Goal: Entertainment & Leisure: Consume media (video, audio)

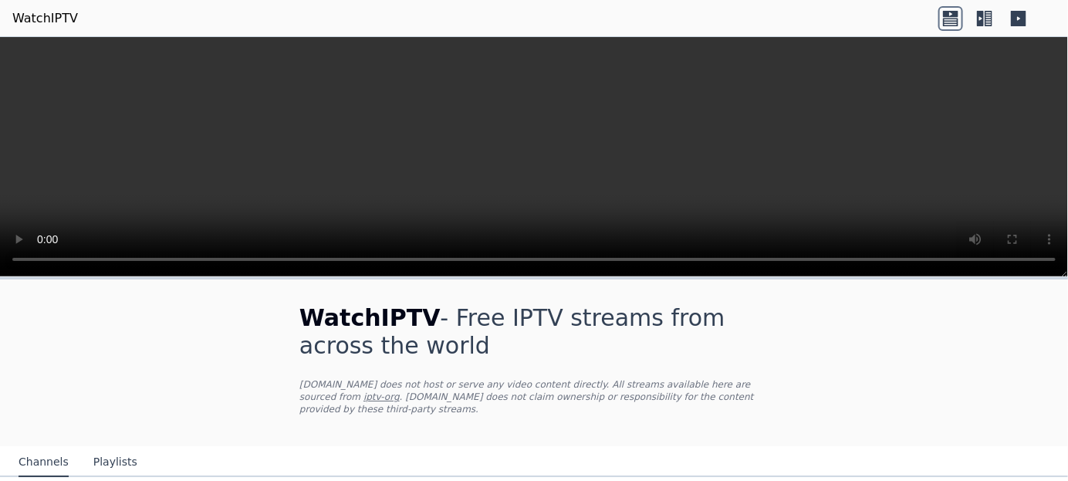
click at [983, 18] on icon at bounding box center [984, 18] width 25 height 25
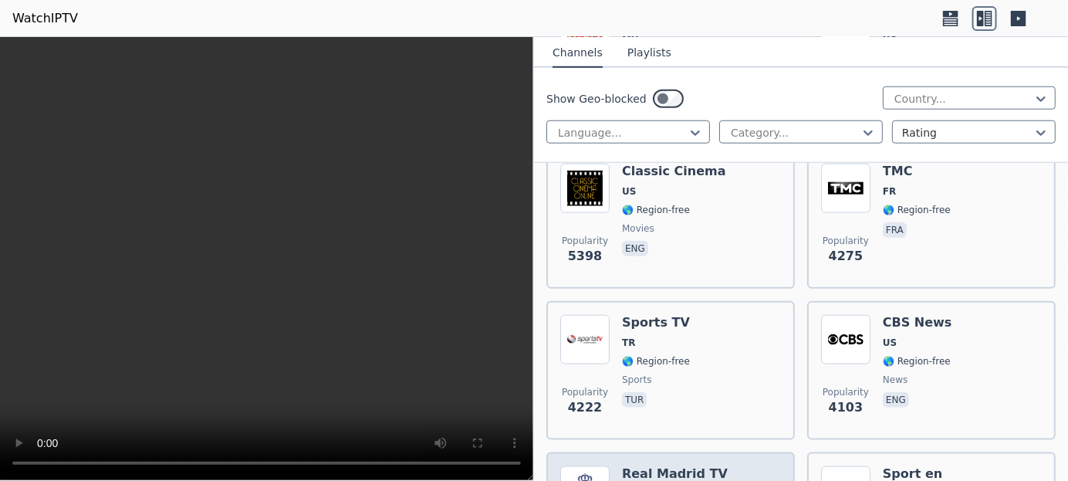
scroll to position [694, 0]
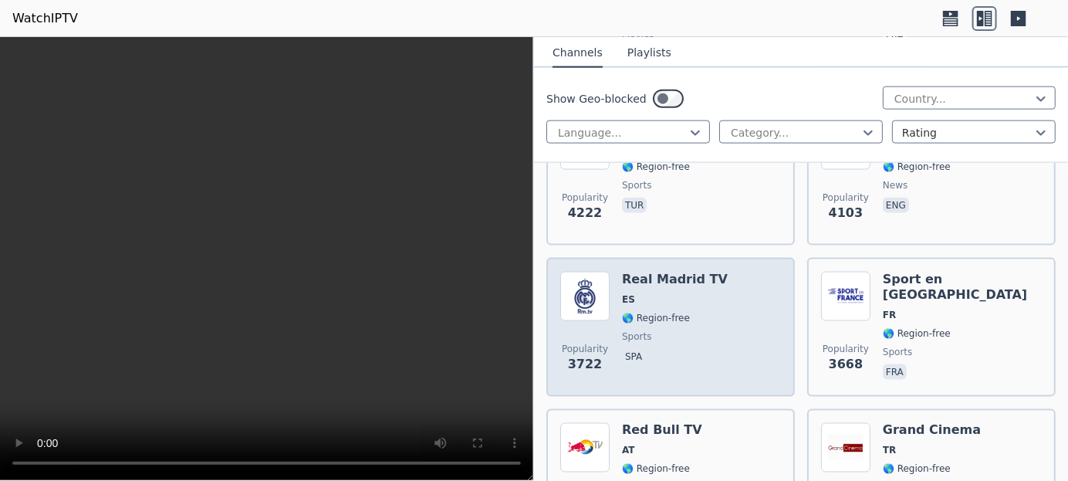
click at [629, 293] on span "ES" at bounding box center [628, 299] width 13 height 12
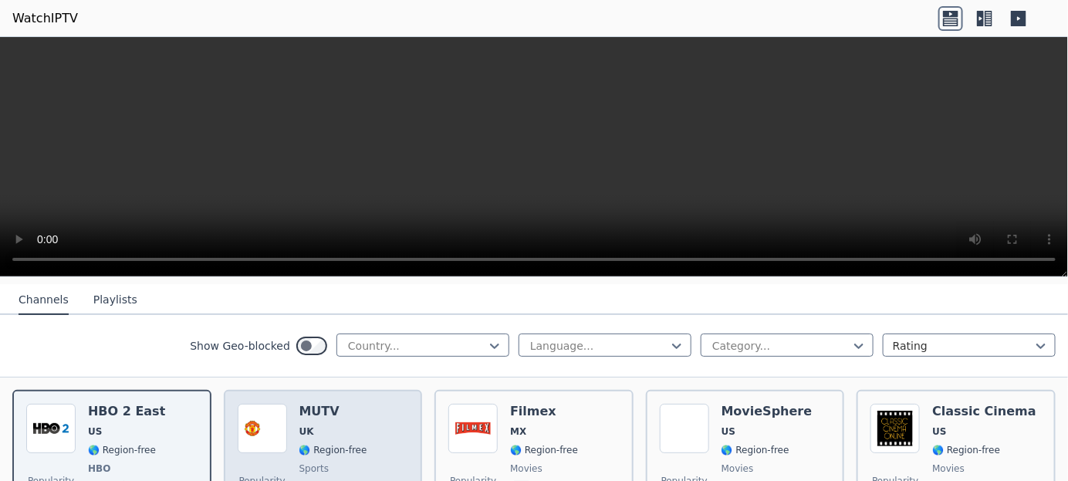
scroll to position [154, 0]
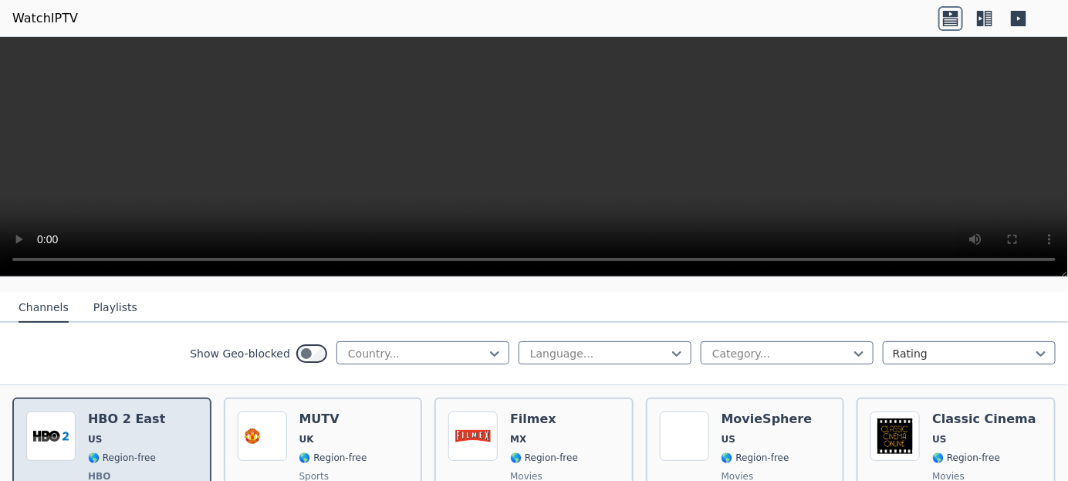
click at [66, 423] on img at bounding box center [50, 435] width 49 height 49
click at [63, 423] on img at bounding box center [50, 435] width 49 height 49
click at [61, 426] on img at bounding box center [50, 435] width 49 height 49
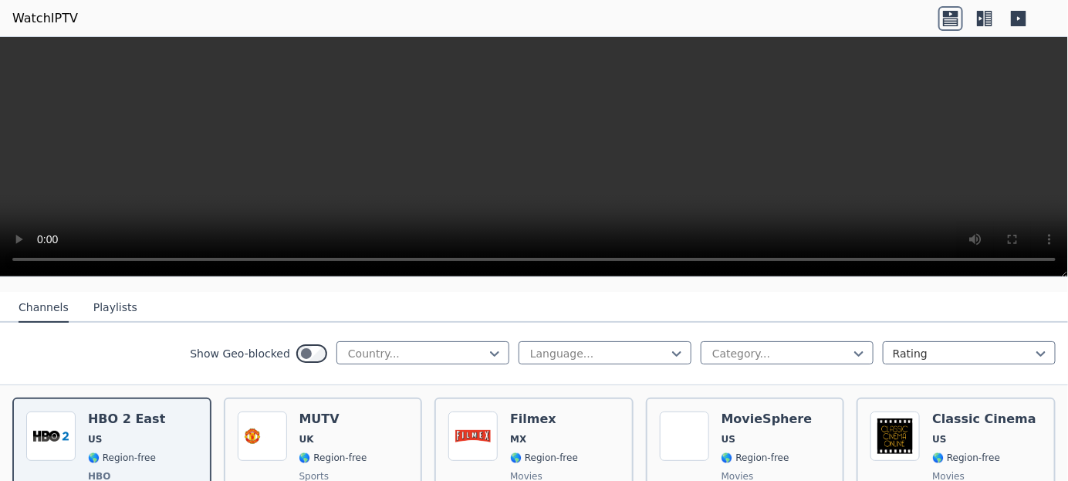
click at [979, 15] on icon at bounding box center [984, 18] width 25 height 25
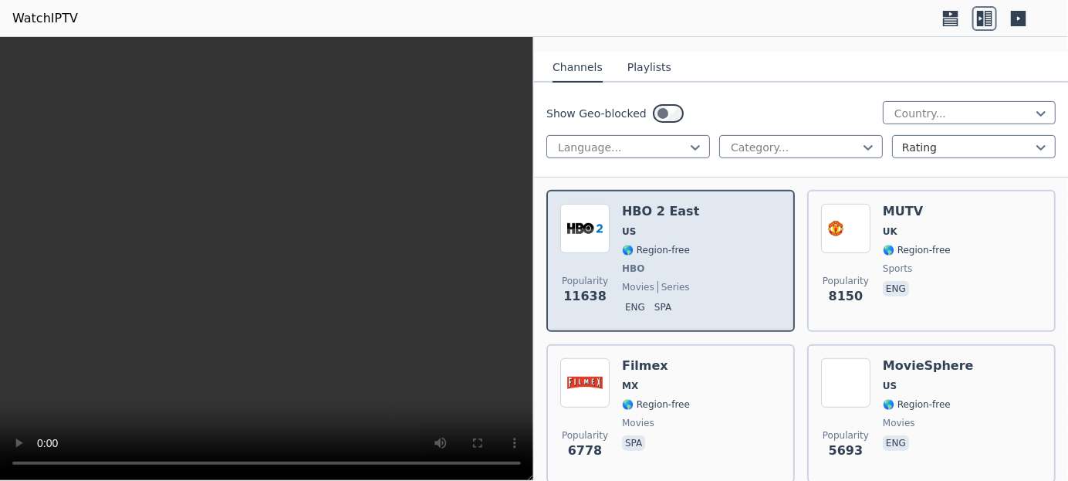
click at [647, 245] on div "HBO 2 East US 🌎 Region-free HBO movies series eng spa" at bounding box center [660, 261] width 77 height 114
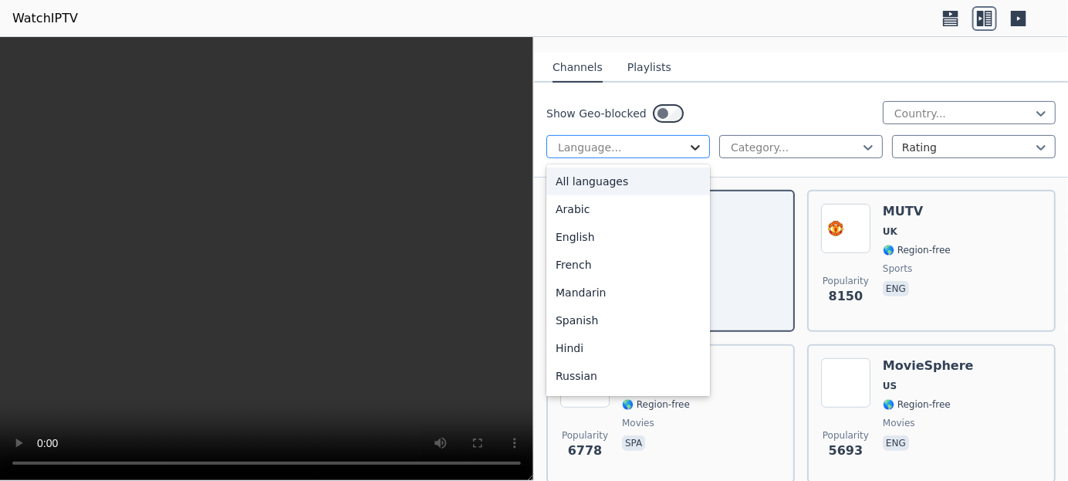
click at [693, 145] on icon at bounding box center [694, 147] width 9 height 5
click at [581, 306] on div "Spanish" at bounding box center [628, 320] width 164 height 28
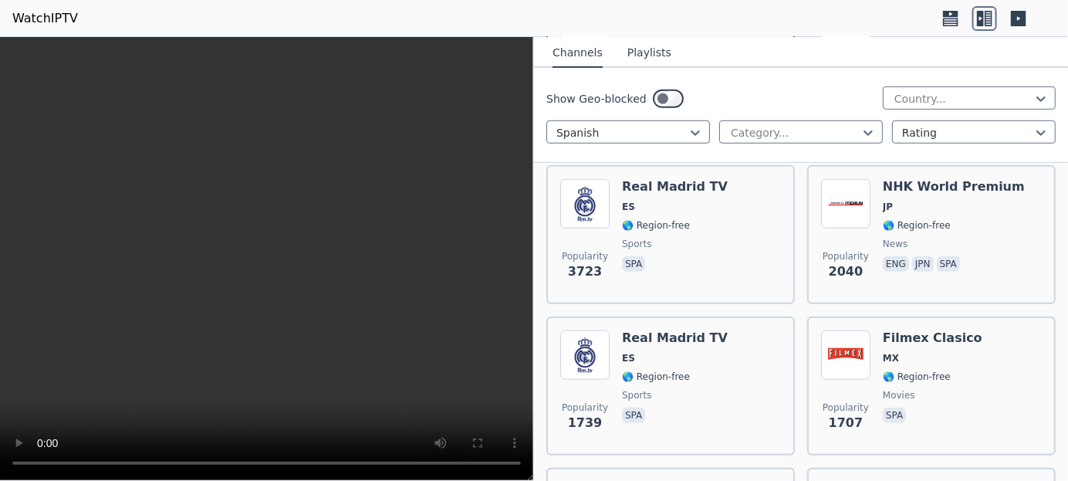
scroll to position [386, 0]
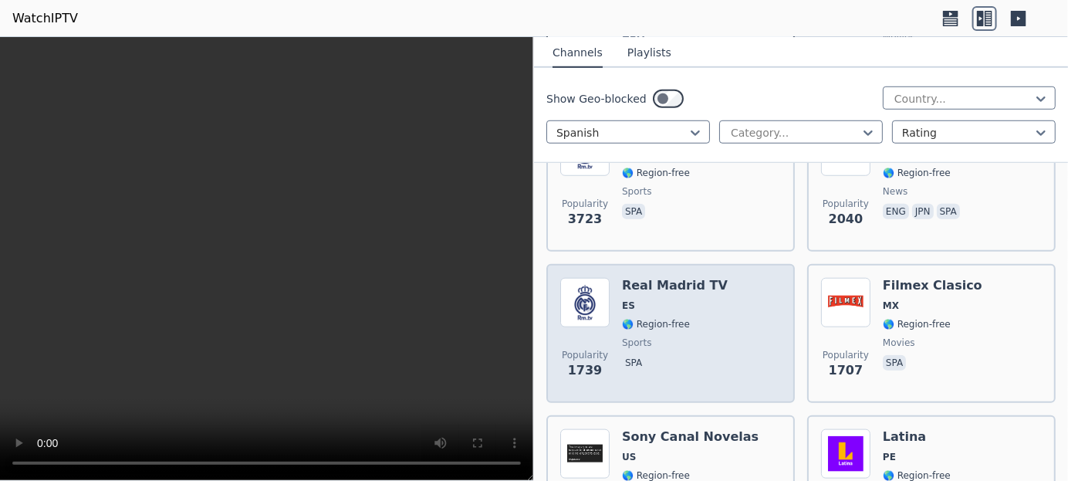
click at [620, 309] on div "Popularity 1739 Real Madrid TV ES 🌎 Region-free sports spa" at bounding box center [670, 333] width 221 height 111
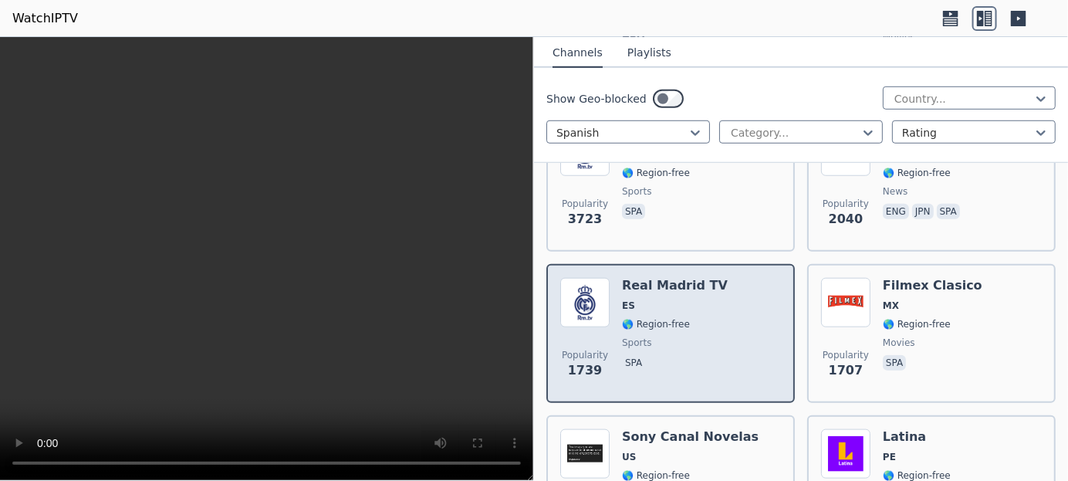
click at [622, 318] on span "🌎 Region-free" at bounding box center [656, 324] width 68 height 12
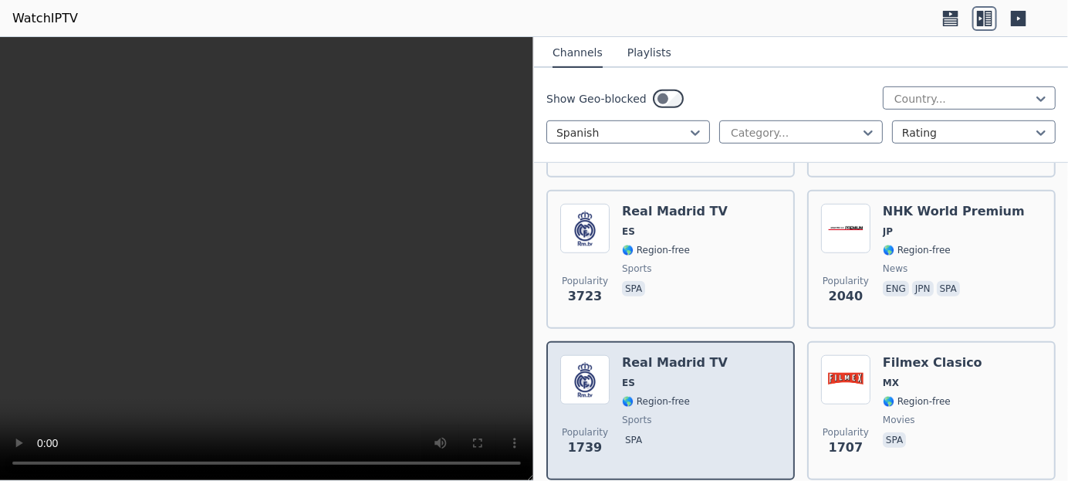
scroll to position [231, 0]
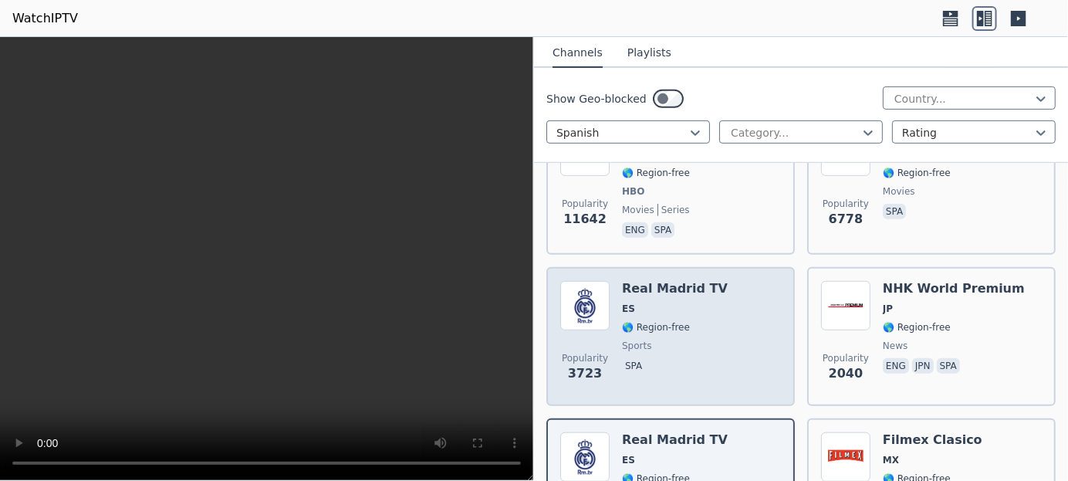
click at [631, 321] on span "🌎 Region-free" at bounding box center [656, 327] width 68 height 12
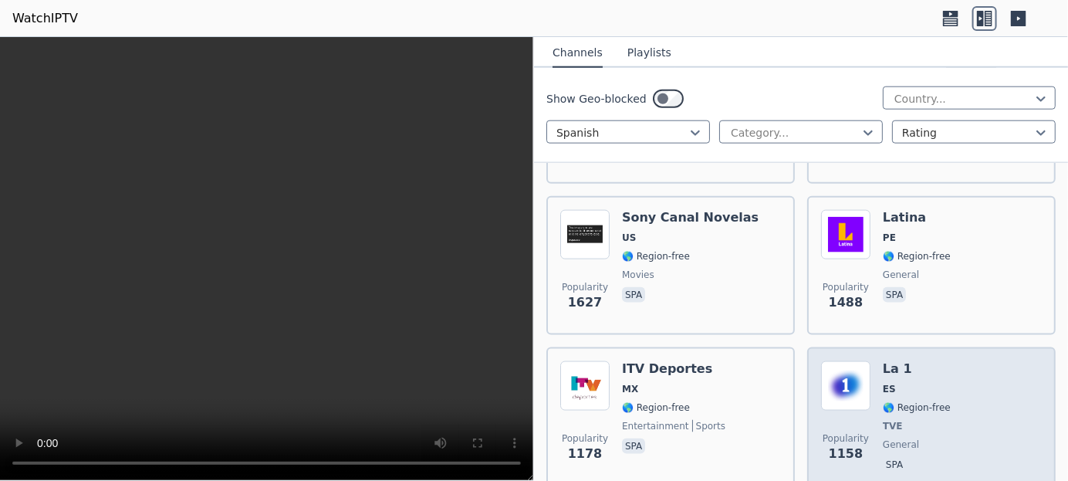
scroll to position [617, 0]
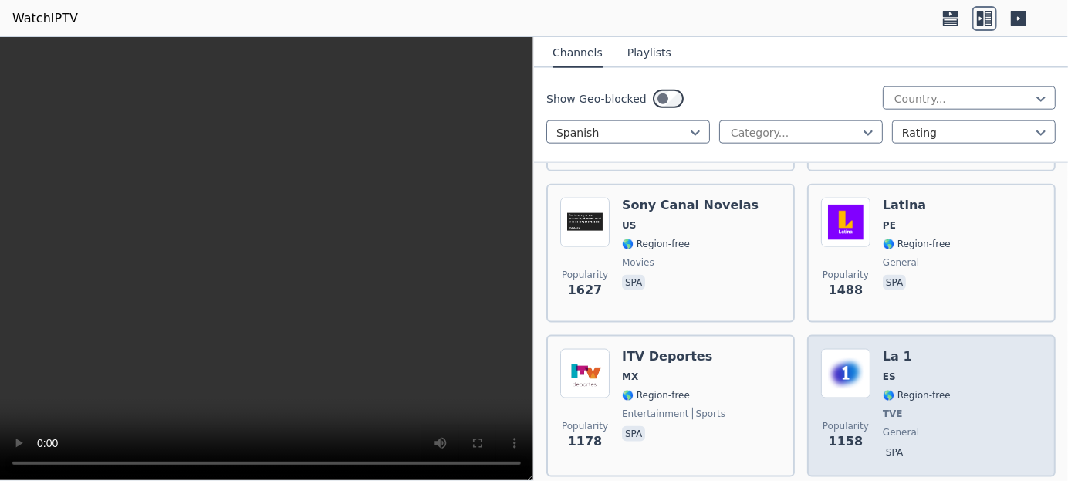
click at [848, 370] on img at bounding box center [845, 373] width 49 height 49
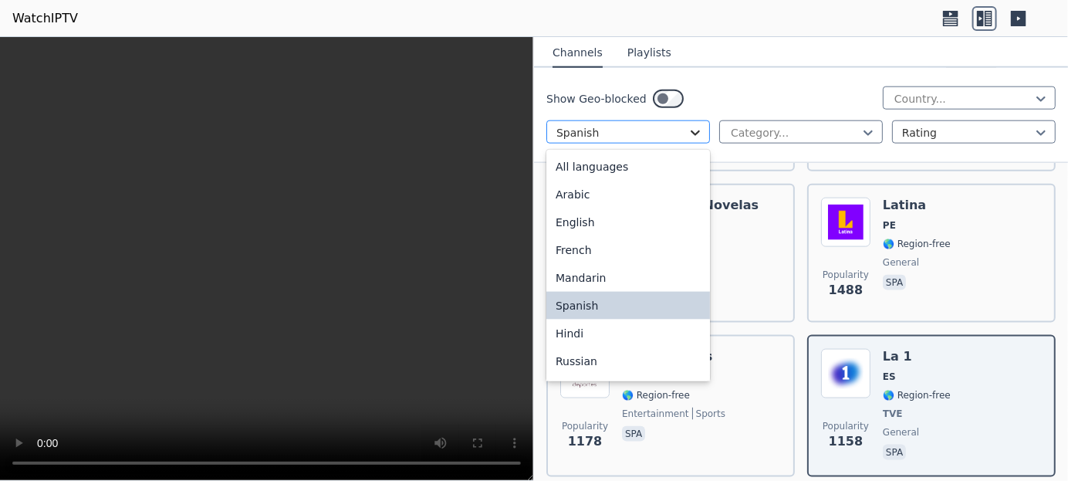
click at [690, 128] on icon at bounding box center [694, 132] width 15 height 15
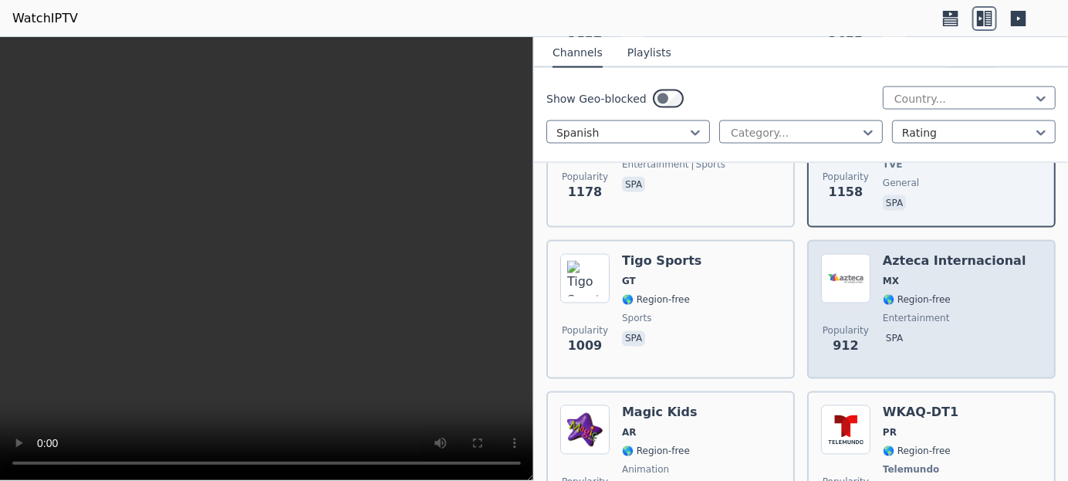
scroll to position [926, 0]
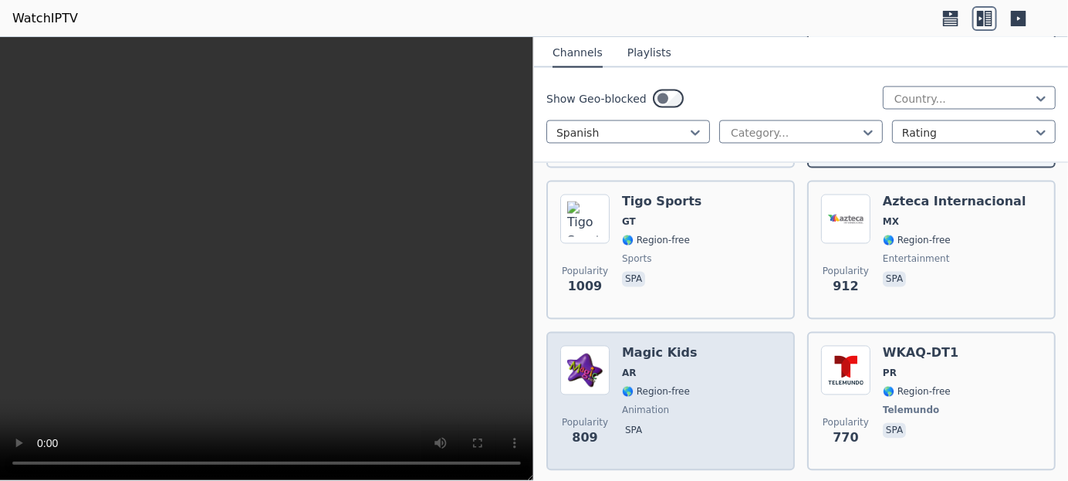
click at [646, 386] on span "🌎 Region-free" at bounding box center [656, 392] width 68 height 12
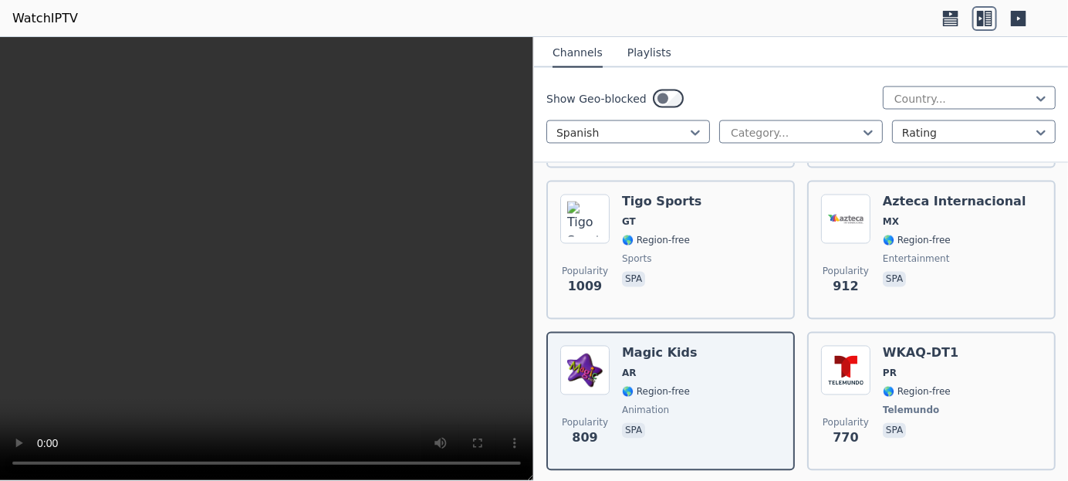
scroll to position [1234, 0]
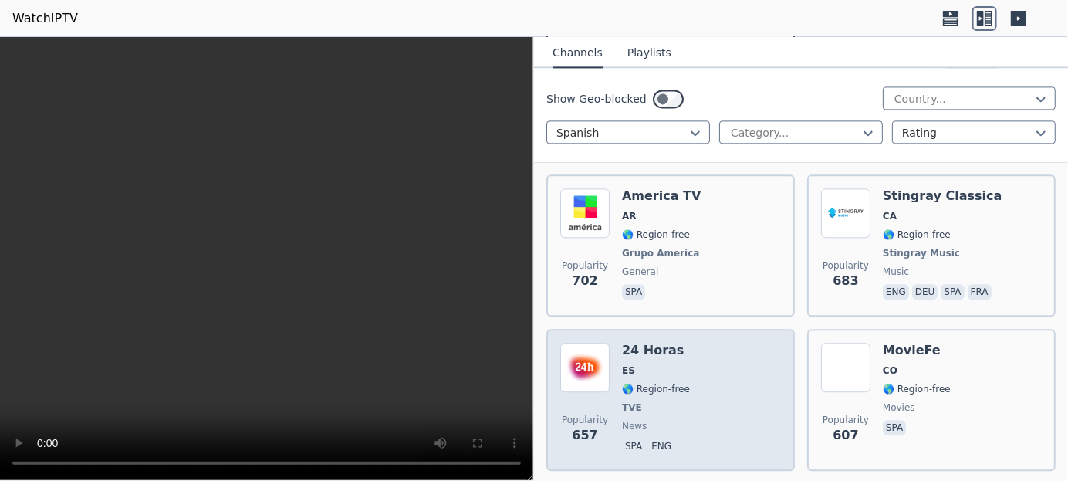
click at [623, 383] on span "🌎 Region-free" at bounding box center [656, 389] width 68 height 12
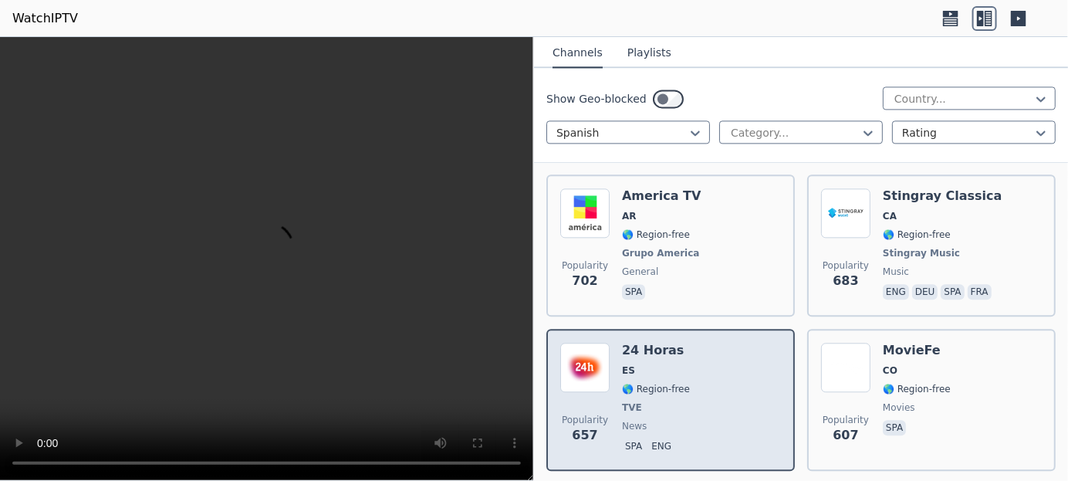
scroll to position [1543, 0]
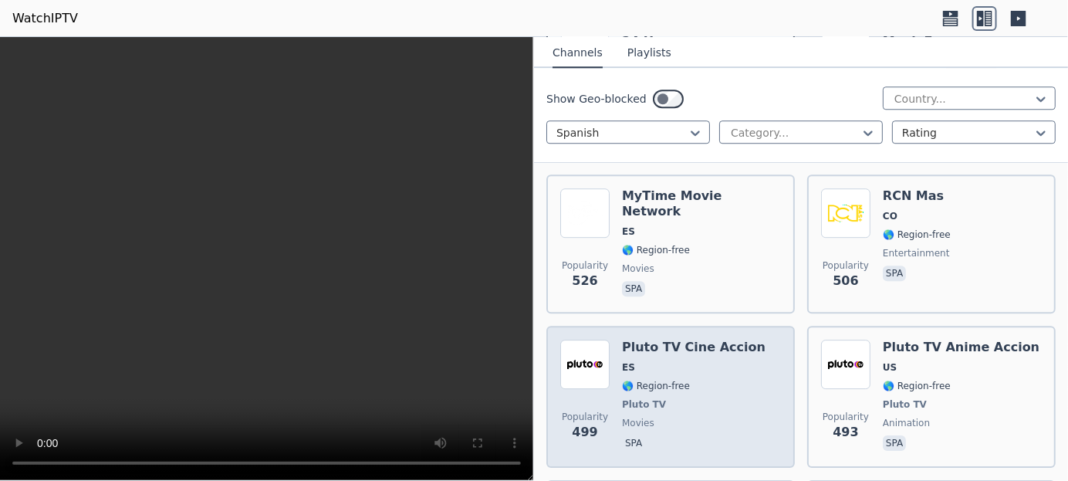
click at [617, 370] on div "Popularity 499 Pluto TV Cine Accion ES 🌎 Region-free Pluto TV movies spa" at bounding box center [670, 396] width 221 height 114
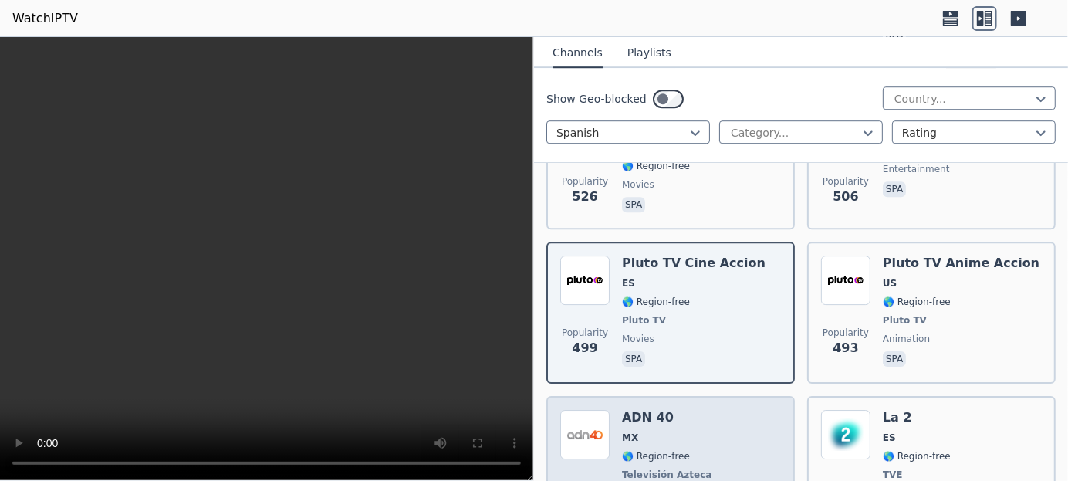
scroll to position [1697, 0]
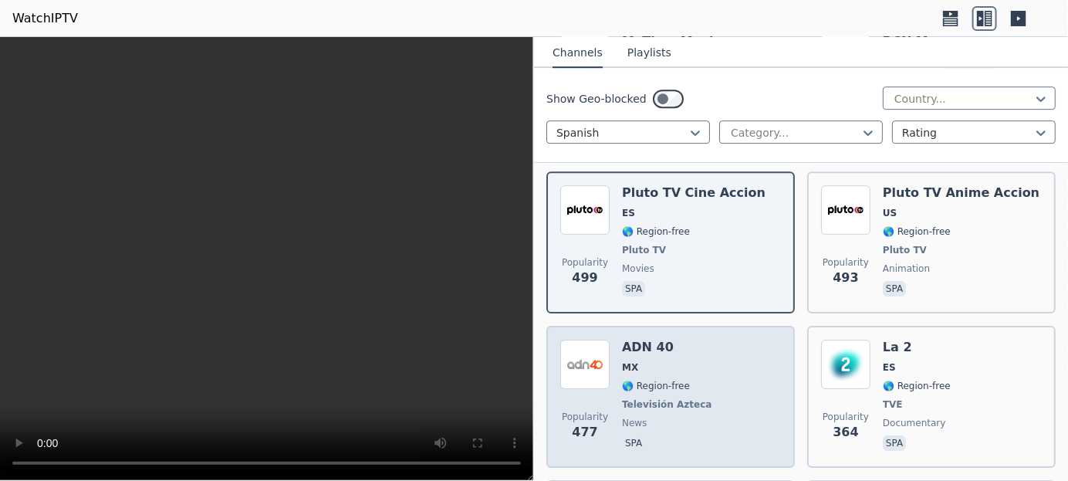
click at [641, 379] on span "🌎 Region-free" at bounding box center [656, 385] width 68 height 12
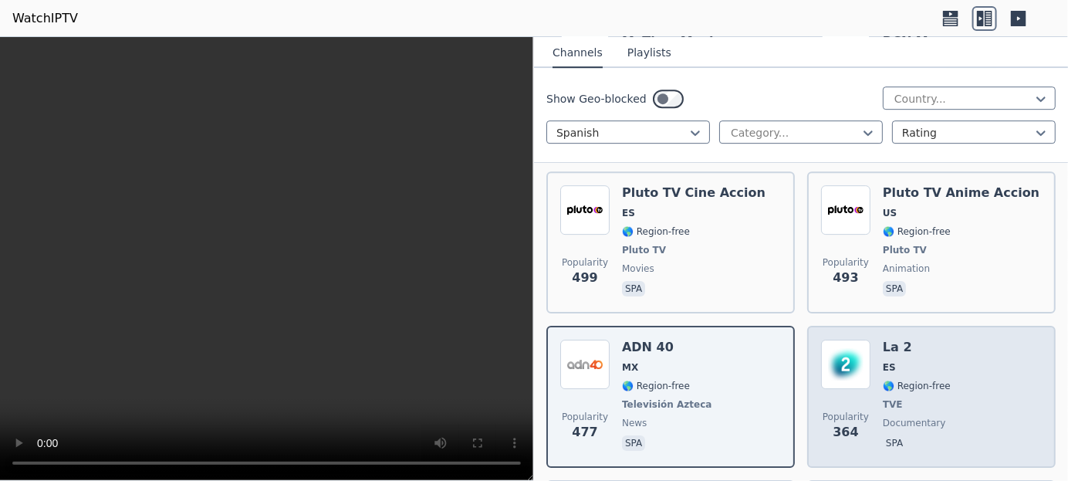
click at [845, 340] on img at bounding box center [845, 363] width 49 height 49
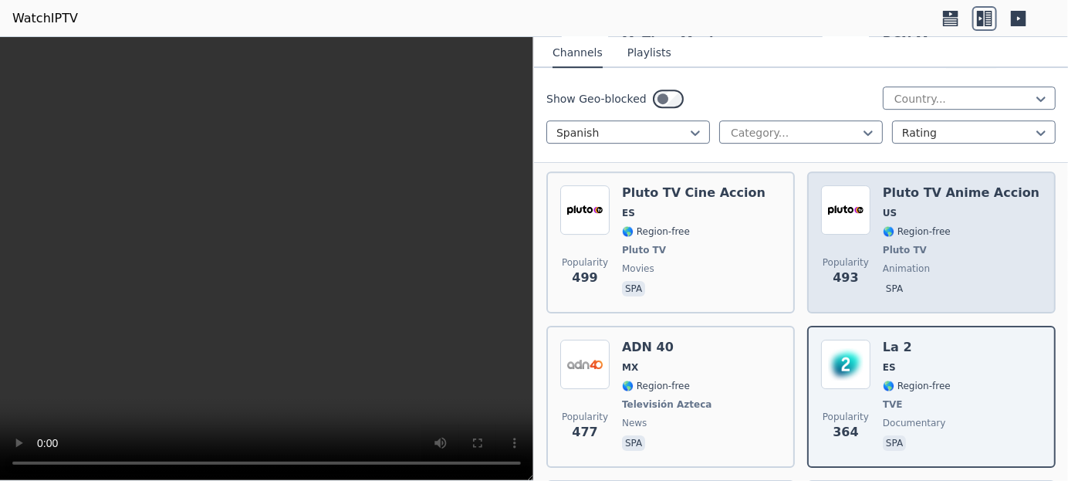
click at [882, 207] on span "US" at bounding box center [889, 213] width 14 height 12
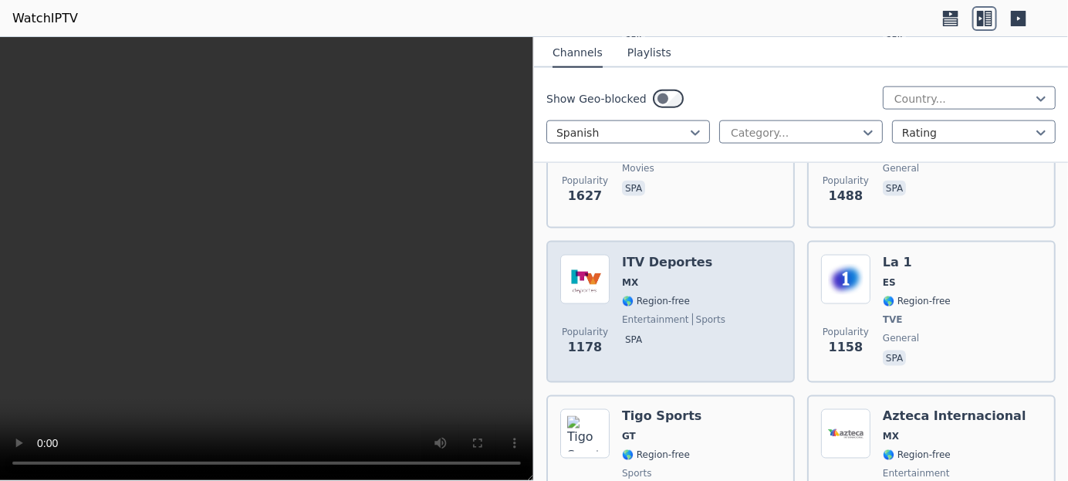
scroll to position [694, 0]
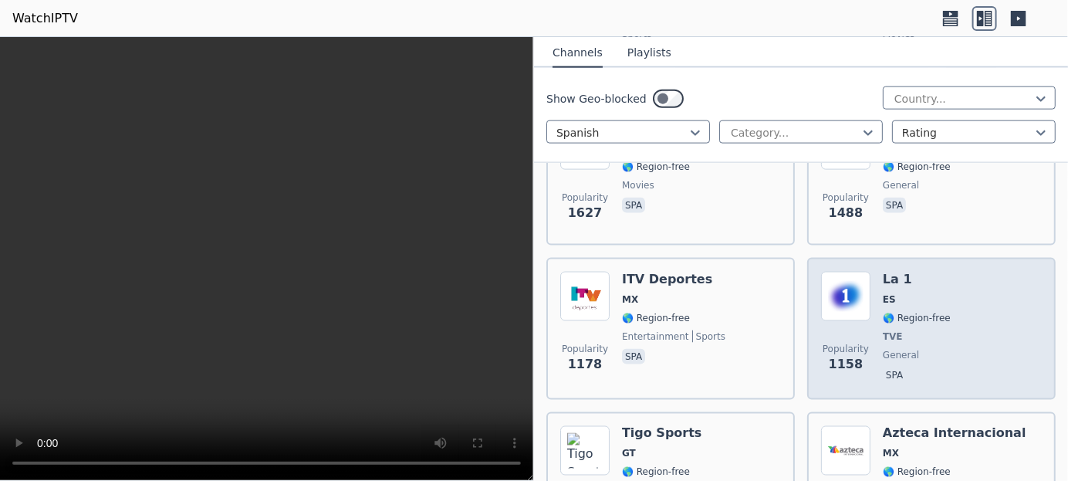
click at [868, 302] on div "Popularity 1158 La 1 ES 🌎 Region-free TVE general spa" at bounding box center [931, 329] width 221 height 114
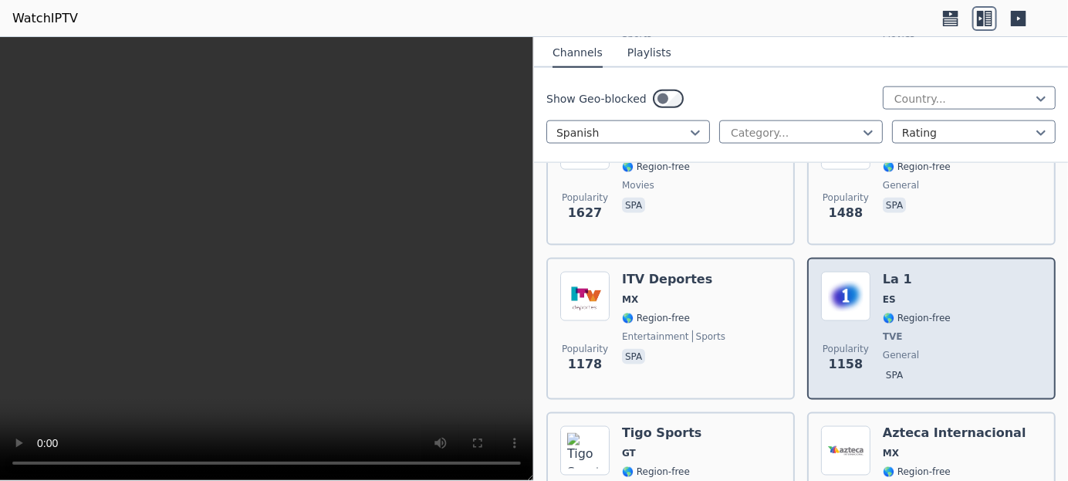
click at [868, 319] on div "Popularity 1158 La 1 ES 🌎 Region-free TVE general spa" at bounding box center [931, 329] width 221 height 114
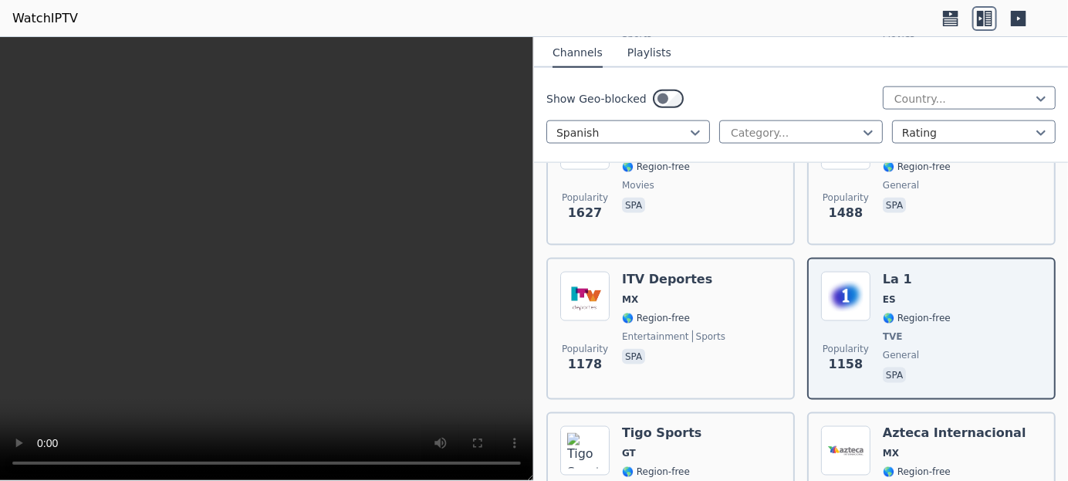
click at [636, 49] on button "Playlists" at bounding box center [649, 53] width 44 height 29
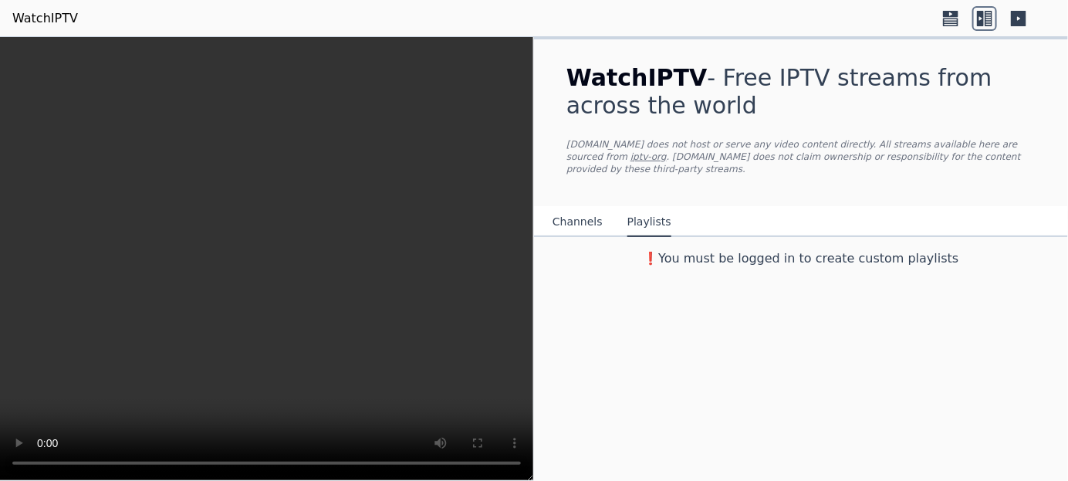
scroll to position [0, 0]
click at [583, 209] on button "Channels" at bounding box center [577, 221] width 50 height 29
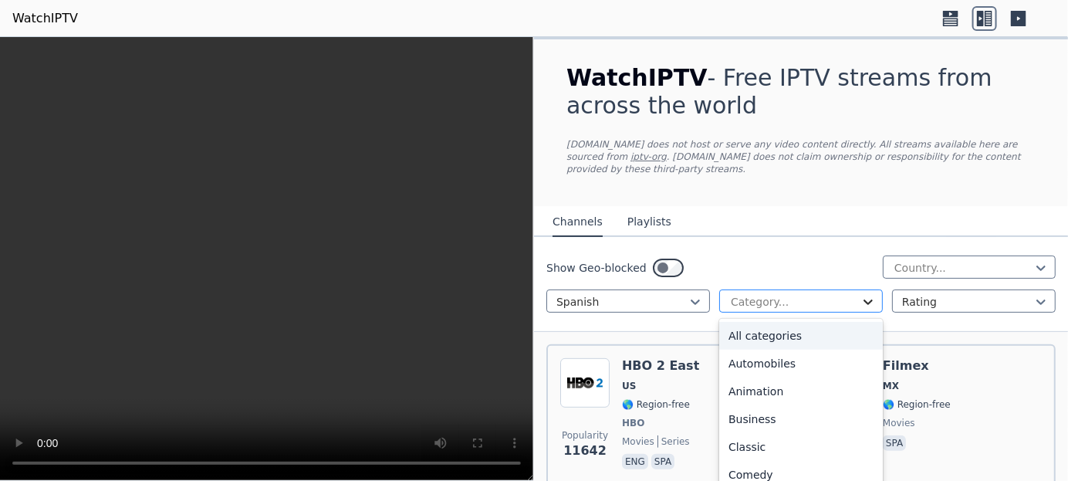
click at [865, 294] on icon at bounding box center [867, 301] width 15 height 15
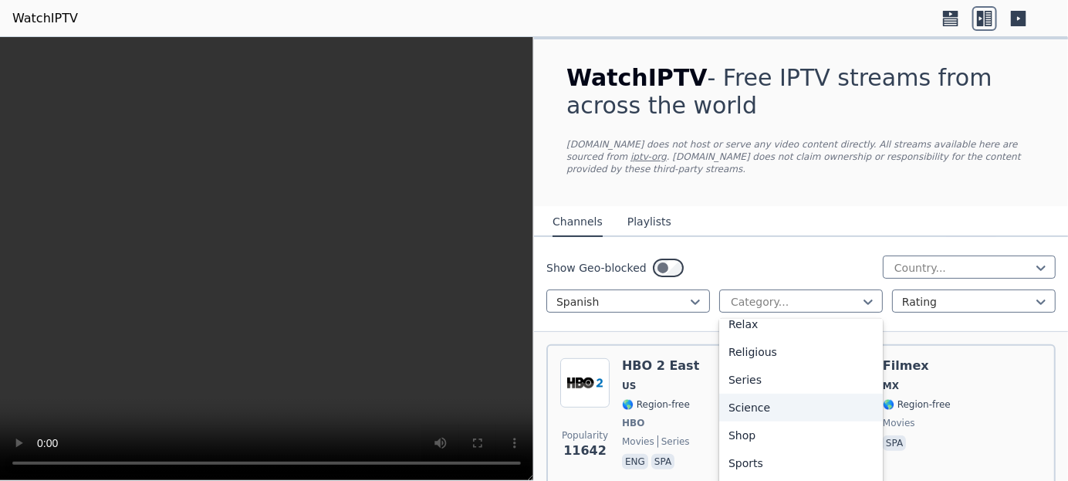
scroll to position [586, 0]
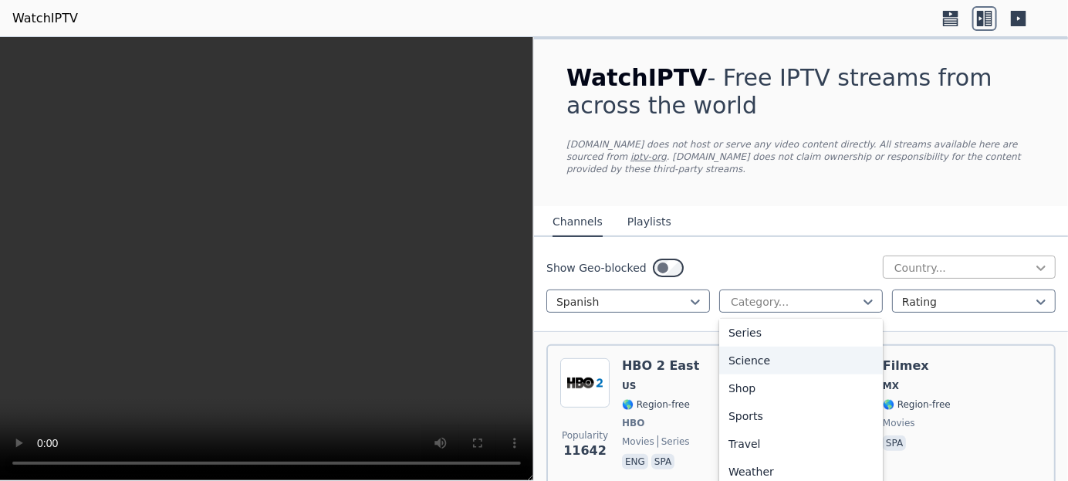
click at [1033, 260] on icon at bounding box center [1040, 267] width 15 height 15
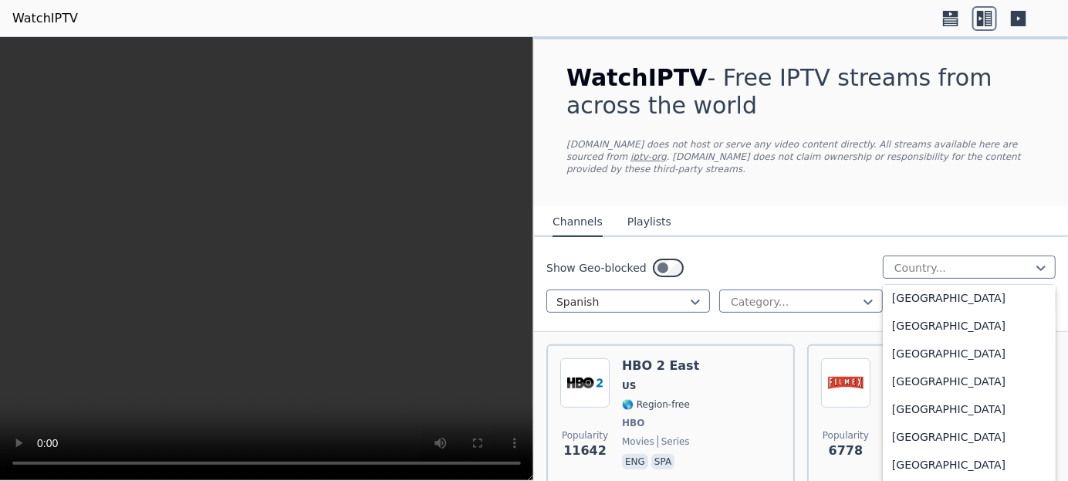
scroll to position [4705, 0]
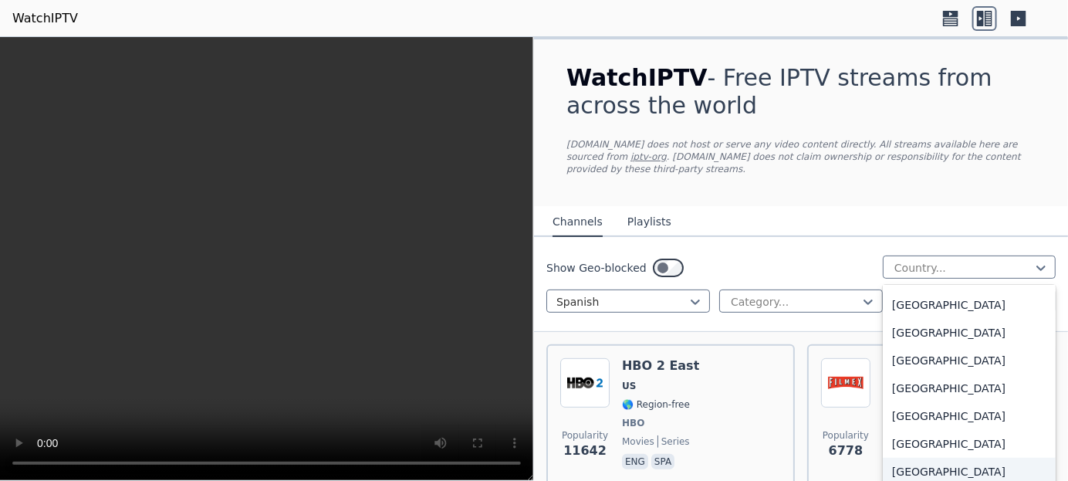
click at [901, 457] on div "Spain" at bounding box center [968, 471] width 173 height 28
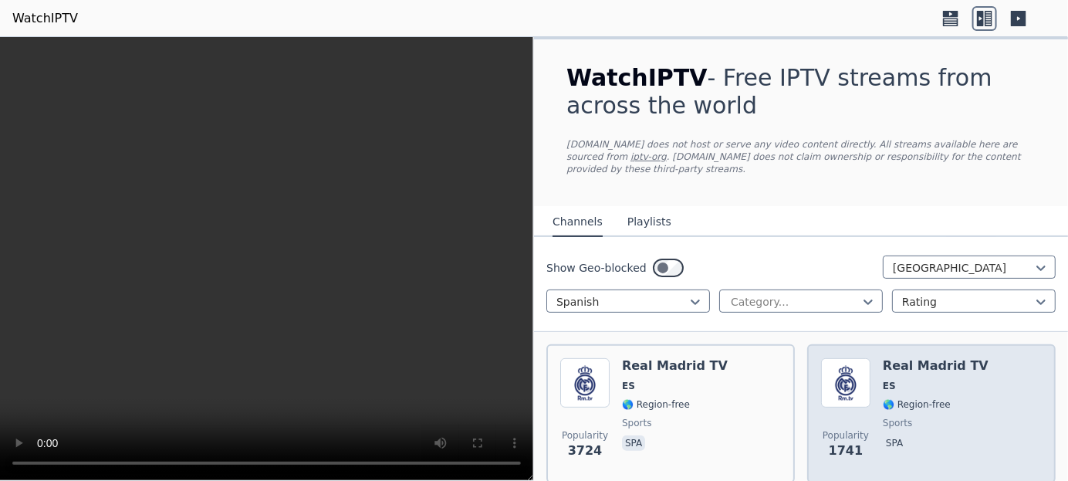
click at [866, 383] on div "Popularity 1741 Real Madrid TV ES 🌎 Region-free sports spa" at bounding box center [931, 413] width 221 height 111
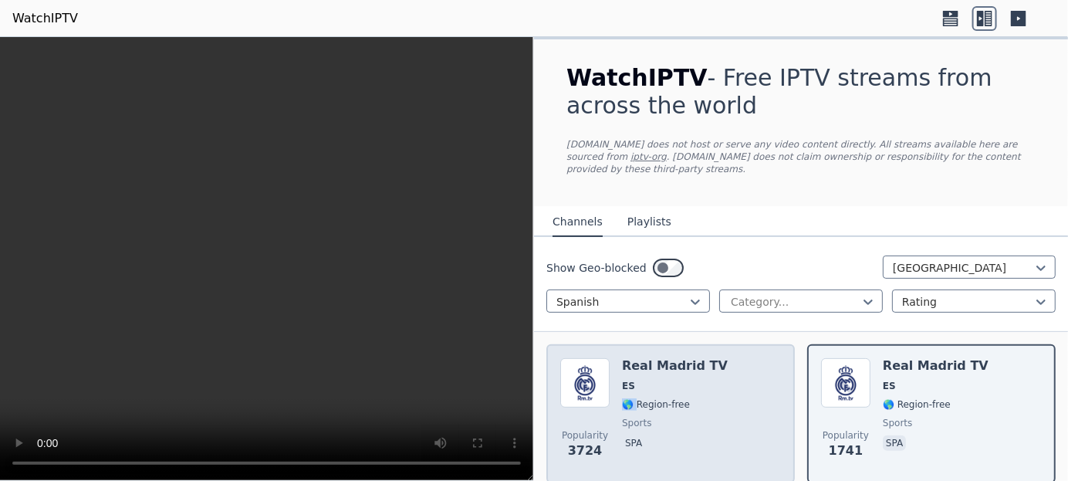
click at [637, 380] on div "Real Madrid TV ES 🌎 Region-free sports spa" at bounding box center [675, 413] width 106 height 111
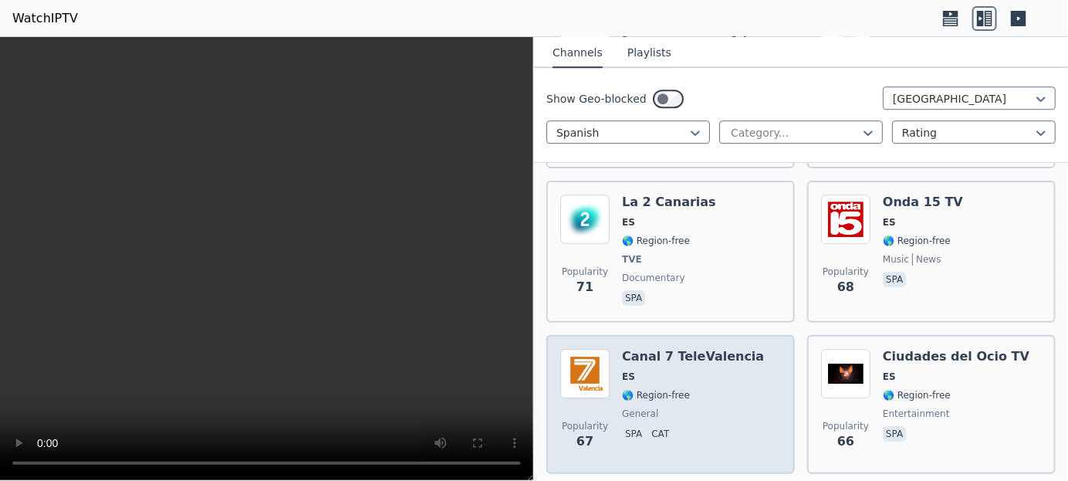
scroll to position [3857, 0]
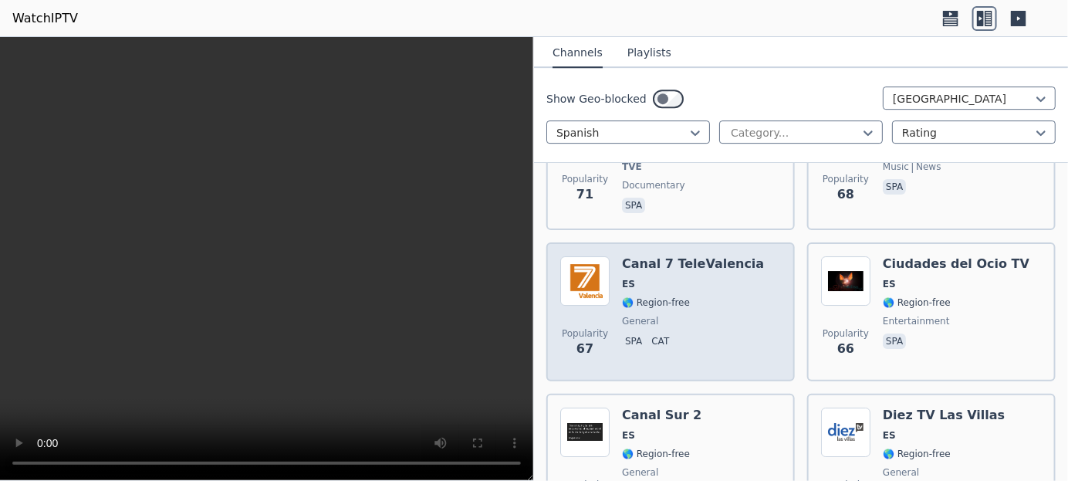
click at [626, 296] on span "🌎 Region-free" at bounding box center [656, 302] width 68 height 12
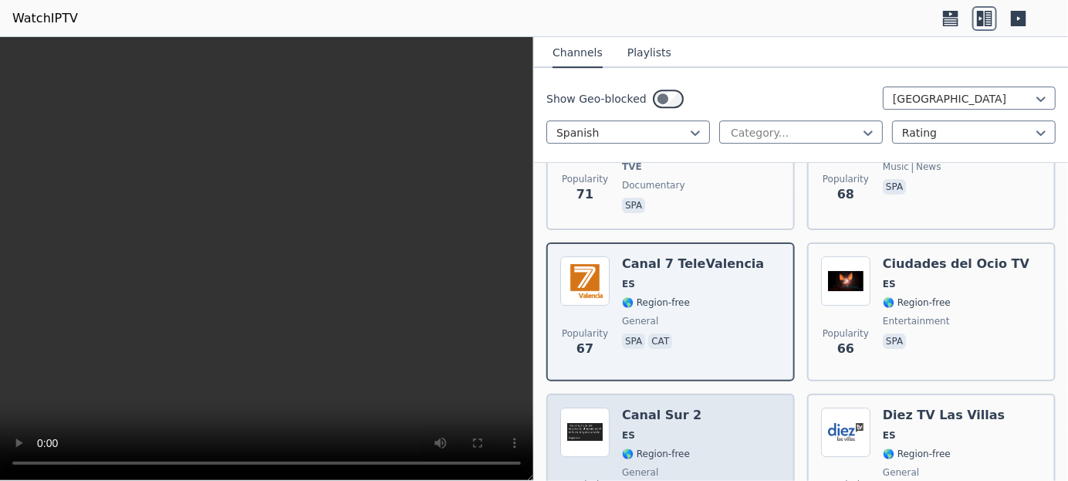
click at [650, 447] on span "🌎 Region-free" at bounding box center [656, 453] width 68 height 12
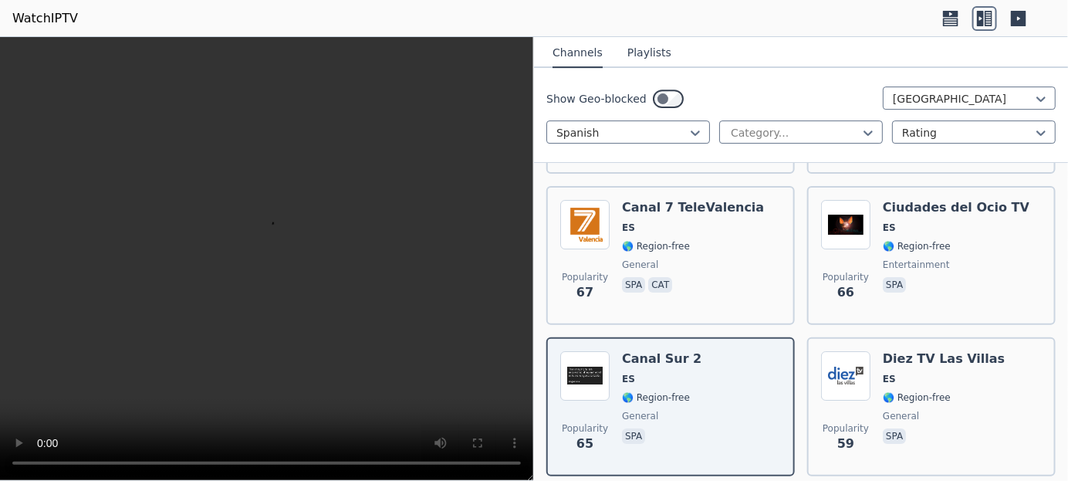
scroll to position [4011, 0]
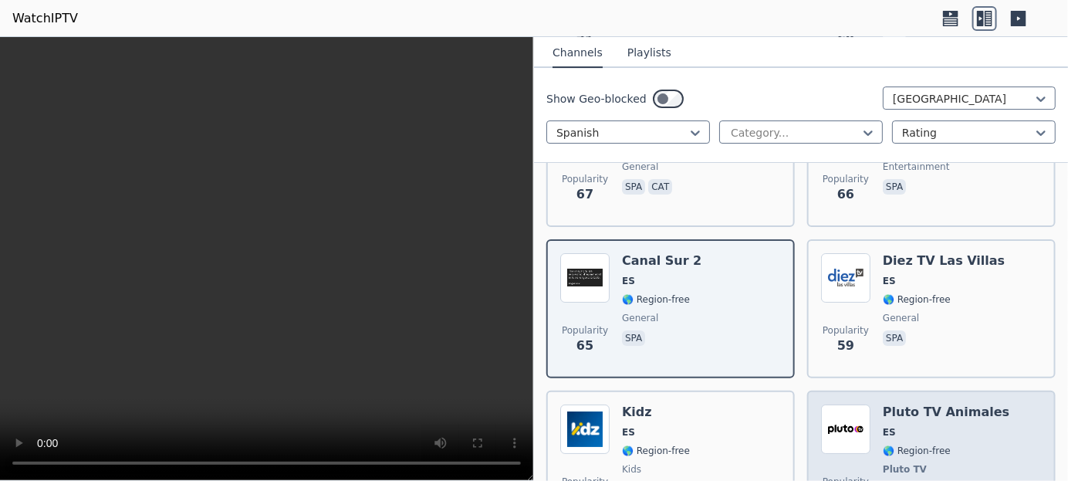
click at [882, 426] on span "ES" at bounding box center [888, 432] width 13 height 12
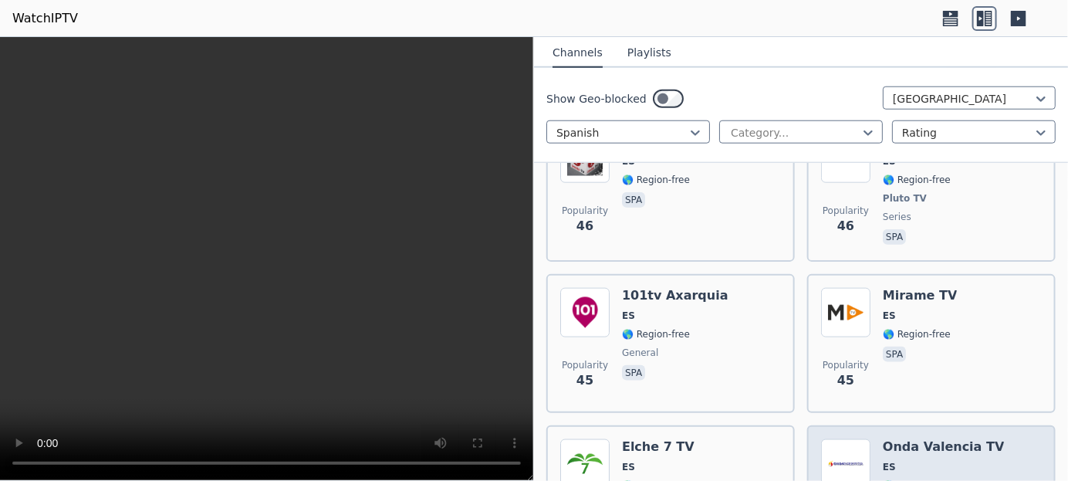
scroll to position [4782, 0]
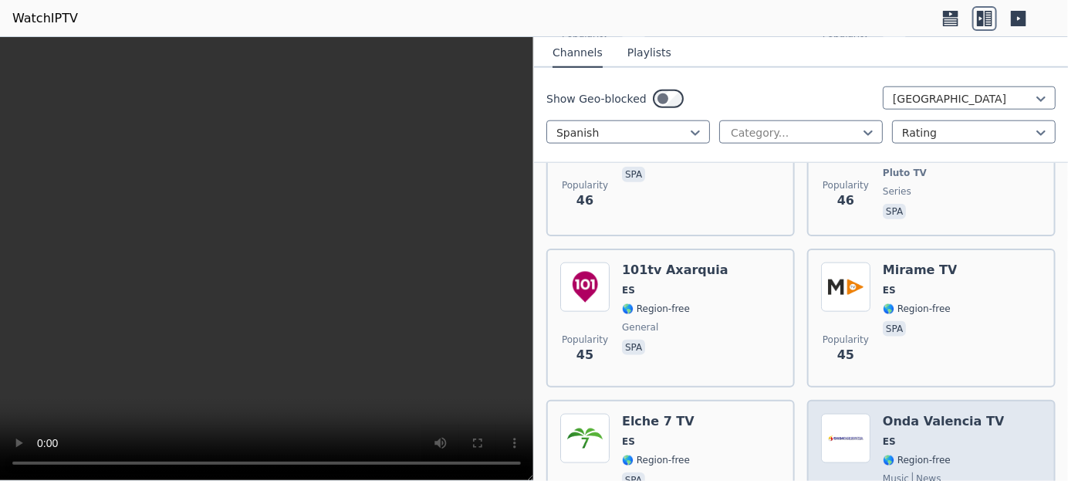
click at [840, 413] on img at bounding box center [845, 437] width 49 height 49
